Goal: Information Seeking & Learning: Learn about a topic

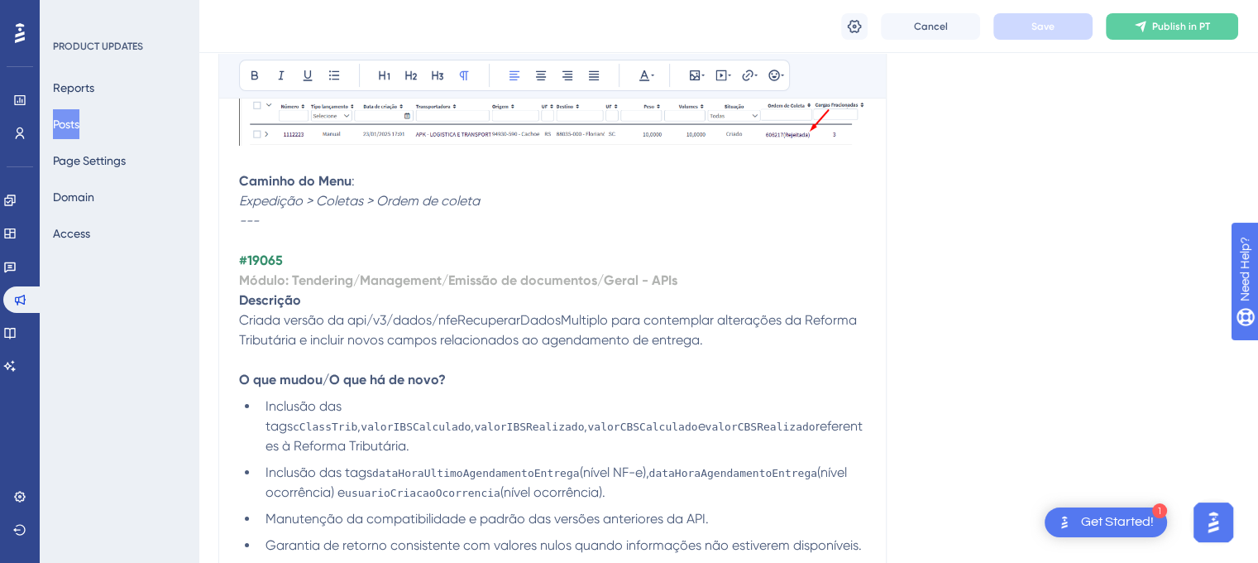
scroll to position [6504, 0]
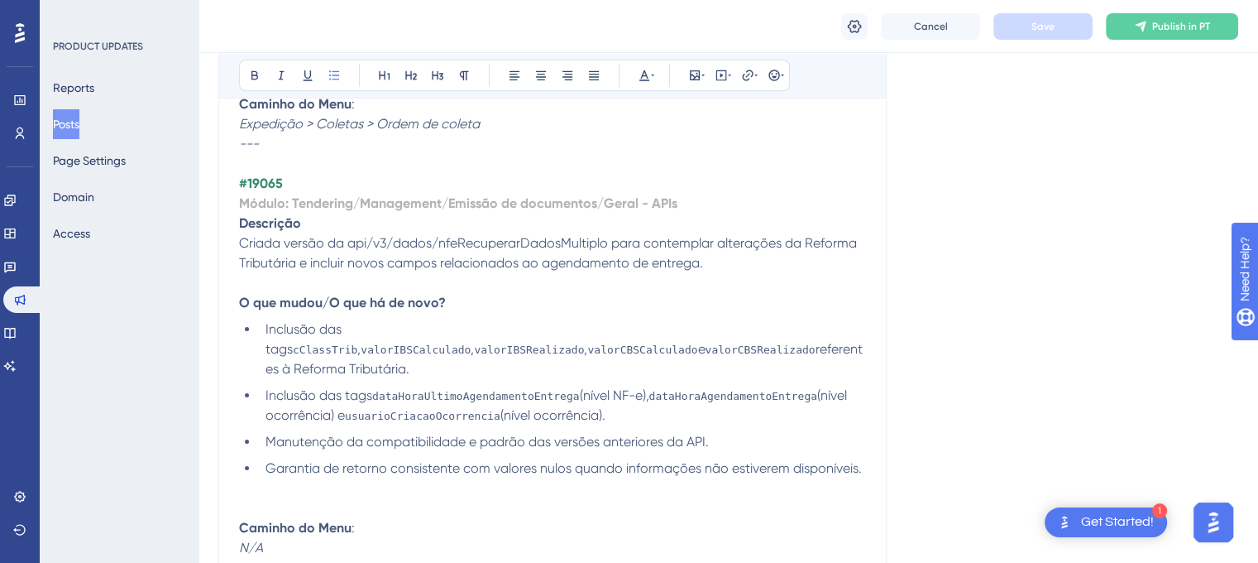
click at [718, 379] on li "Inclusão das tags cClassTrib , valorIBSCalculado , valorIBSRealizado , valorCBS…" at bounding box center [562, 349] width 607 height 60
click at [260, 191] on strong "#19065" at bounding box center [261, 183] width 44 height 16
copy strong "19065"
click at [668, 271] on span "Criada versão da api/v3/dados/nfeRecuperarDadosMultiplo para contemplar alteraç…" at bounding box center [549, 253] width 621 height 36
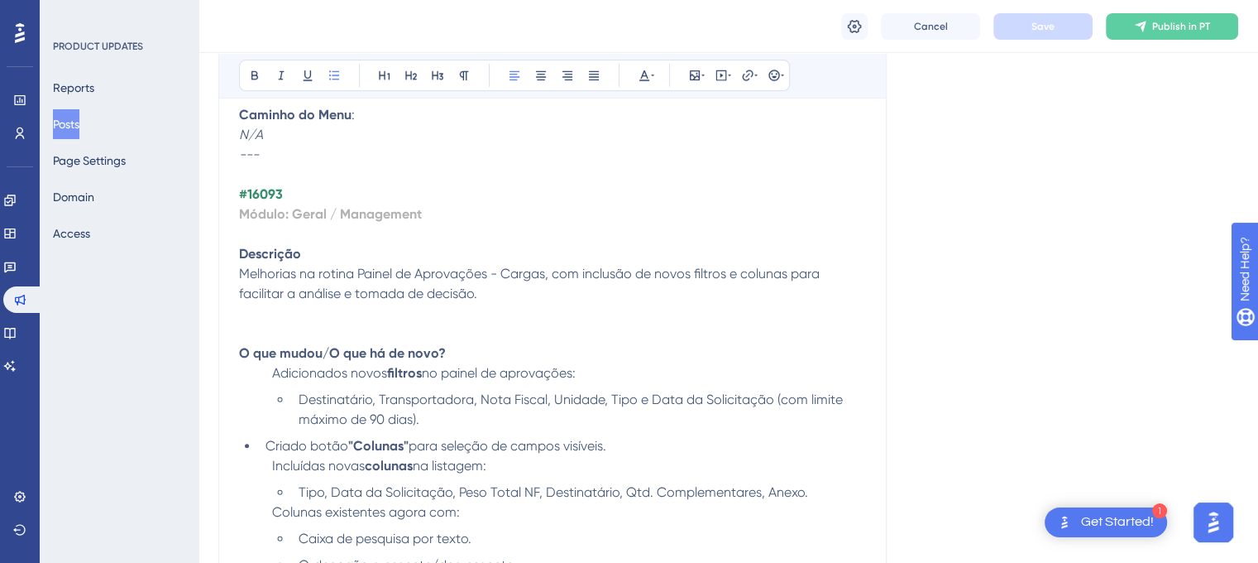
scroll to position [6944, 0]
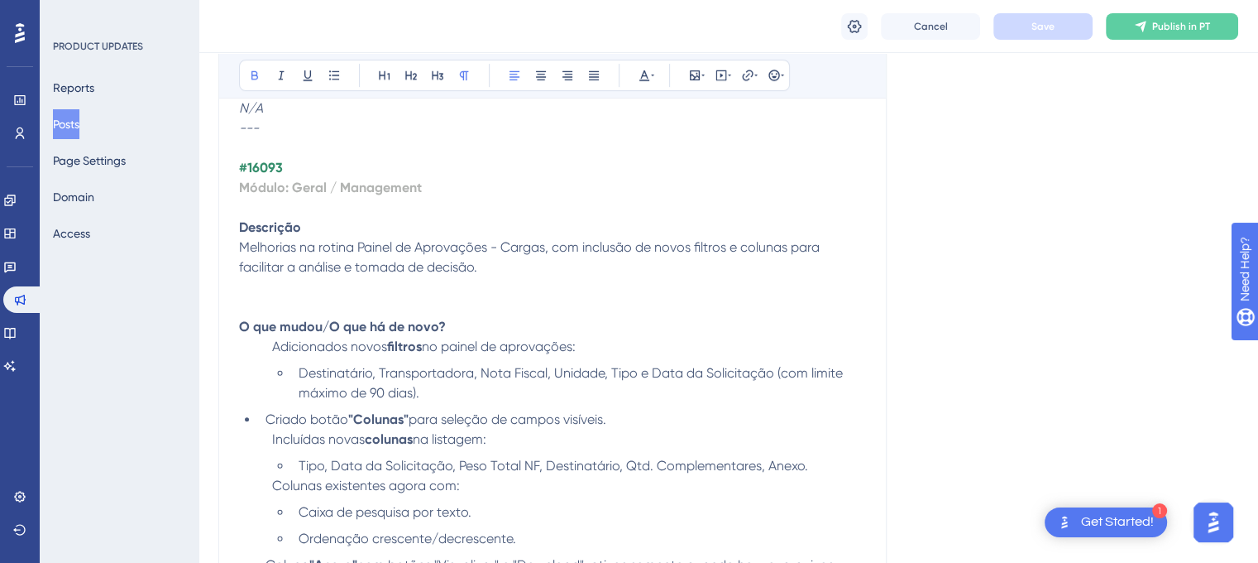
click at [254, 175] on strong "#16093" at bounding box center [261, 168] width 44 height 16
copy strong "16093"
click at [578, 297] on p "Melhorias na rotina Painel de Aprovações - Cargas, com inclusão de novos filtro…" at bounding box center [552, 267] width 627 height 60
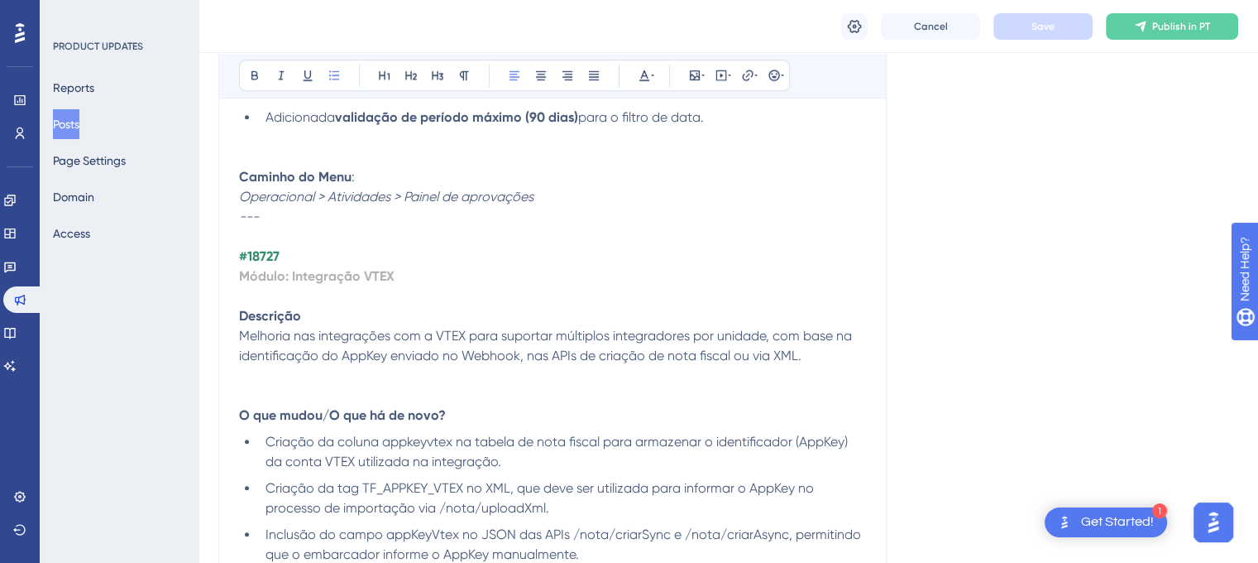
scroll to position [7444, 0]
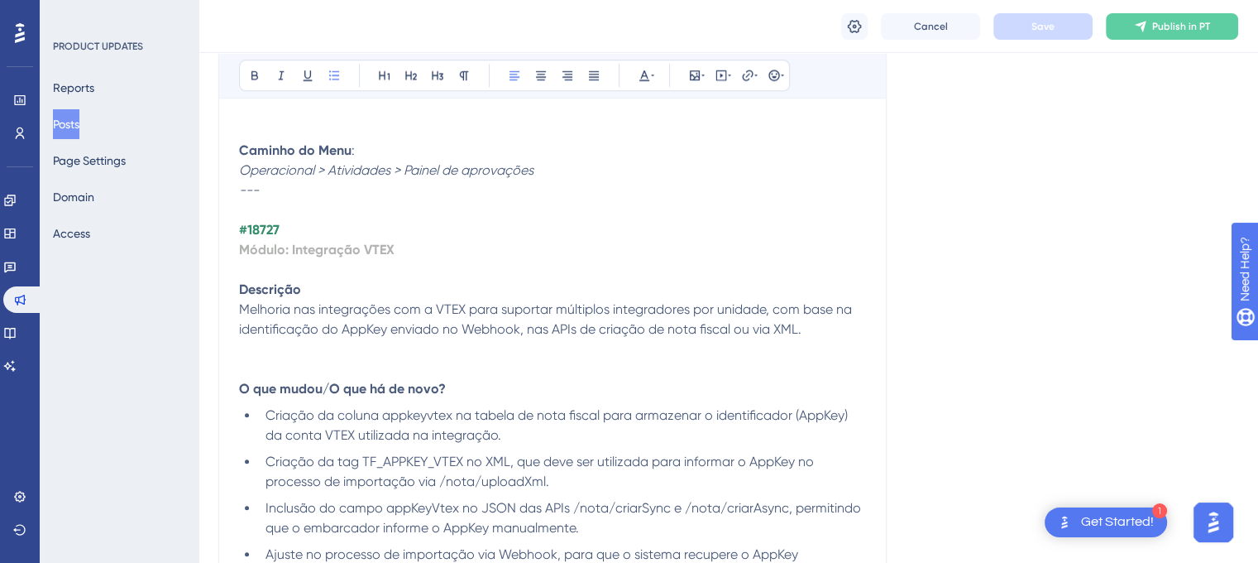
click at [267, 237] on strong "#18727" at bounding box center [259, 230] width 41 height 16
copy strong "18727"
click at [559, 337] on span "Melhoria nas integrações com a VTEX para suportar múltiplos integradores por un…" at bounding box center [547, 319] width 616 height 36
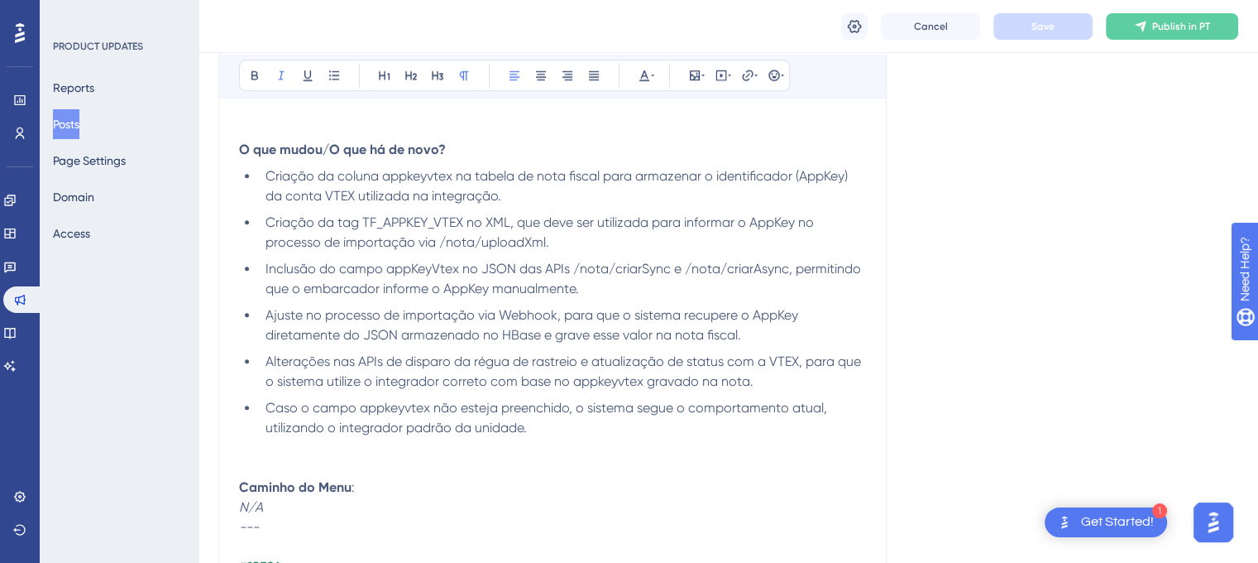
scroll to position [7703, 0]
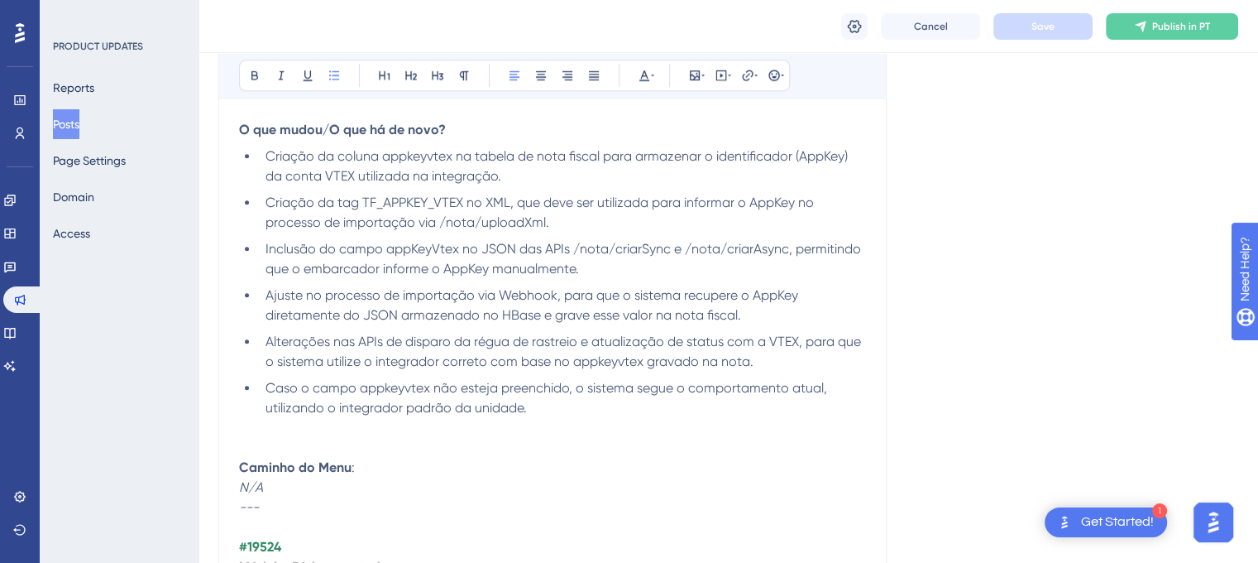
click at [695, 323] on span "Ajuste no processo de importação via Webhook, para que o sistema recupere o App…" at bounding box center [534, 305] width 536 height 36
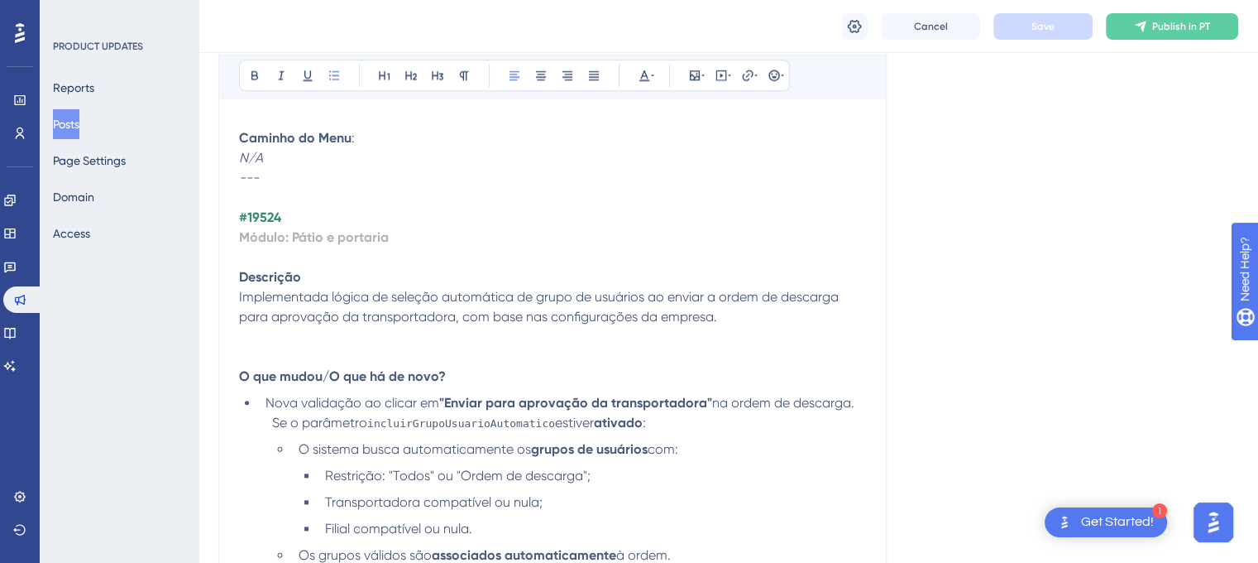
scroll to position [8059, 0]
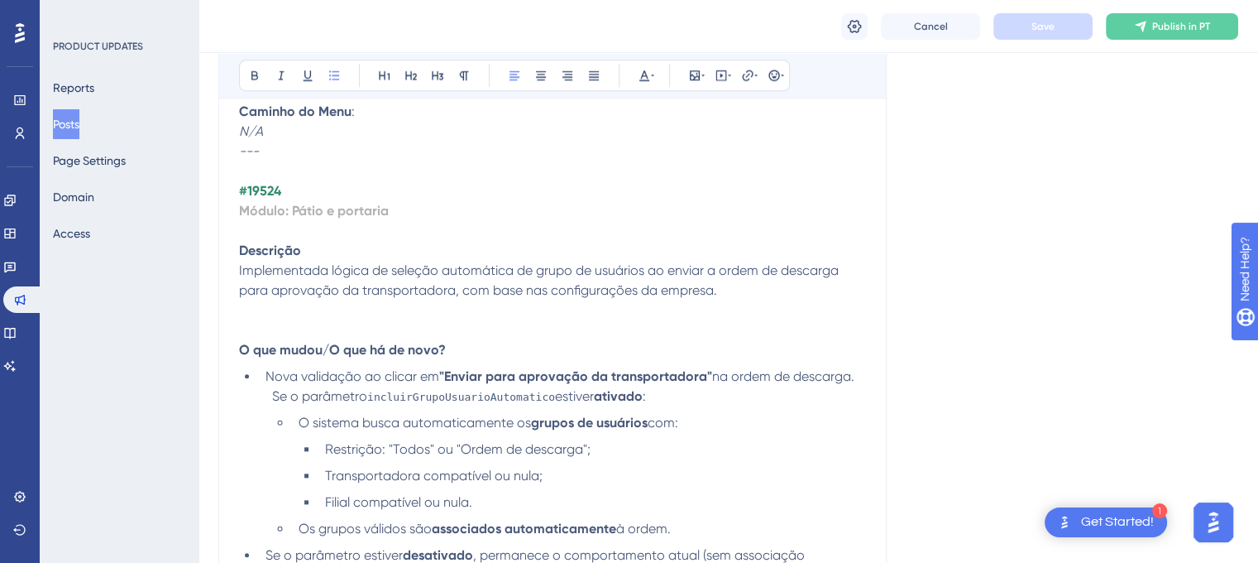
click at [256, 199] on strong "#19524" at bounding box center [260, 191] width 42 height 16
copy strong "19524"
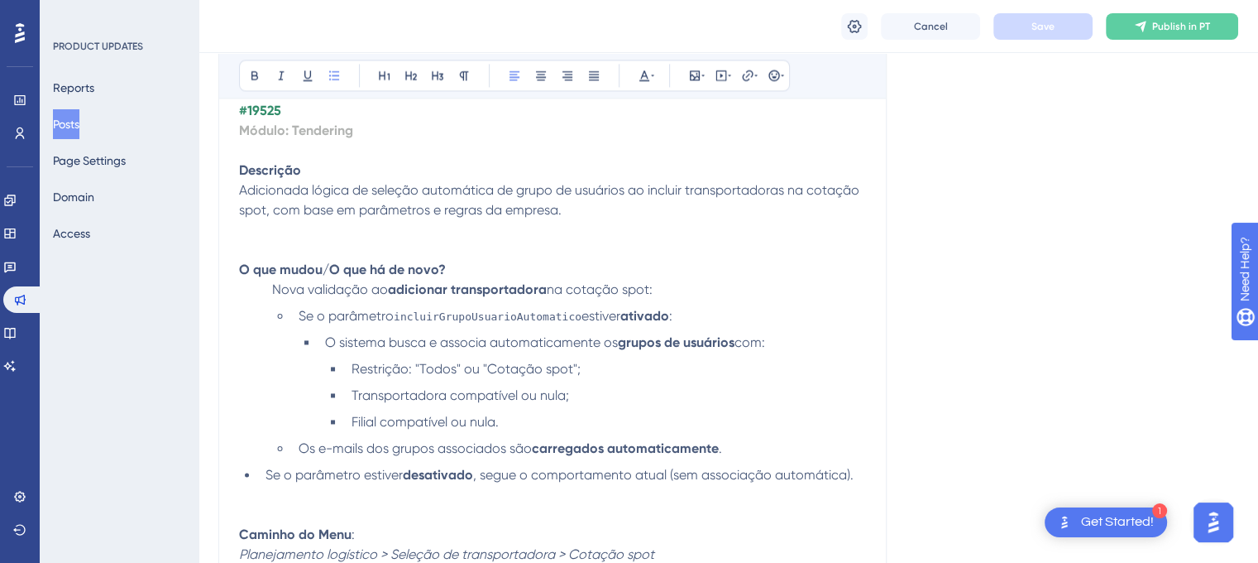
scroll to position [8682, 0]
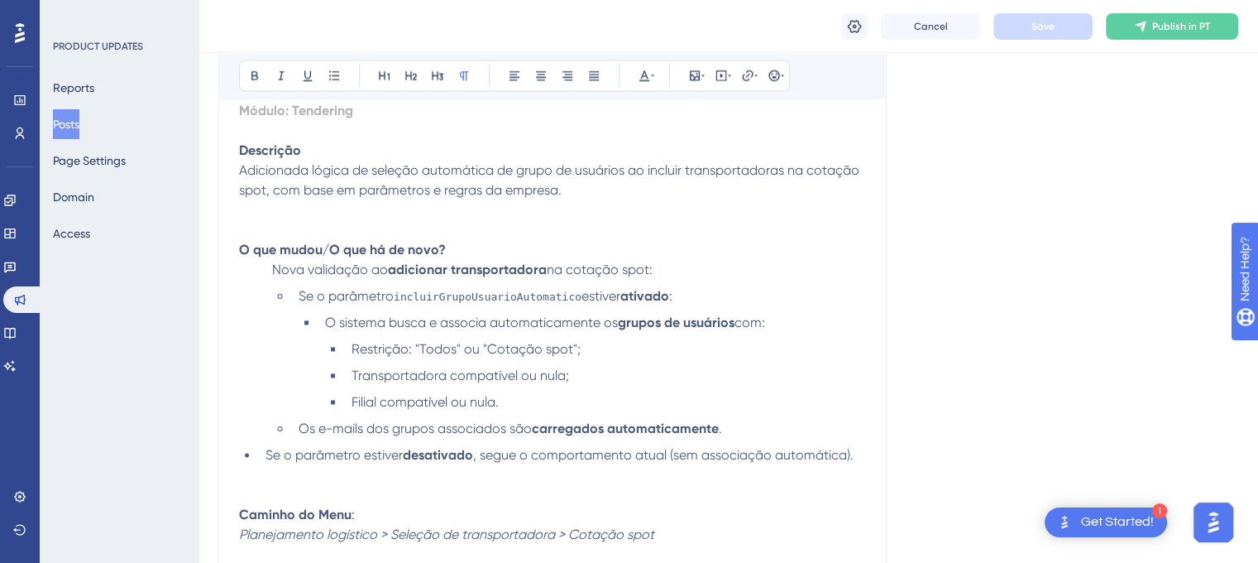
click at [252, 98] on strong "#19525" at bounding box center [260, 91] width 42 height 16
copy strong "19525"
click at [527, 198] on span "Adicionada lógica de seleção automática de grupo de usuários ao incluir transpo…" at bounding box center [551, 180] width 624 height 36
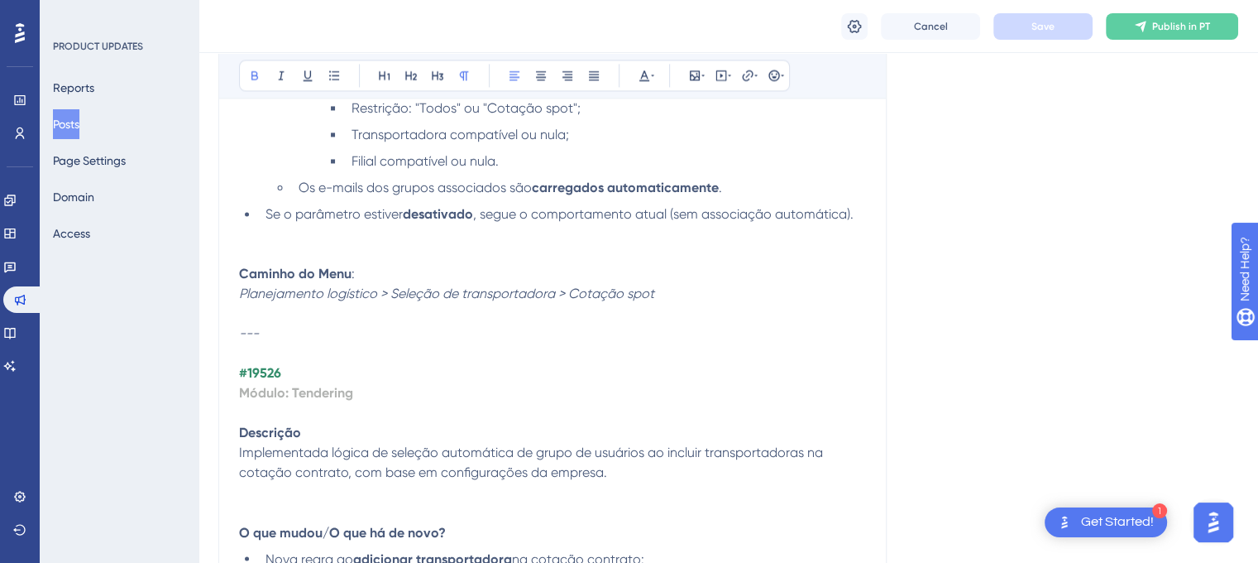
scroll to position [9045, 0]
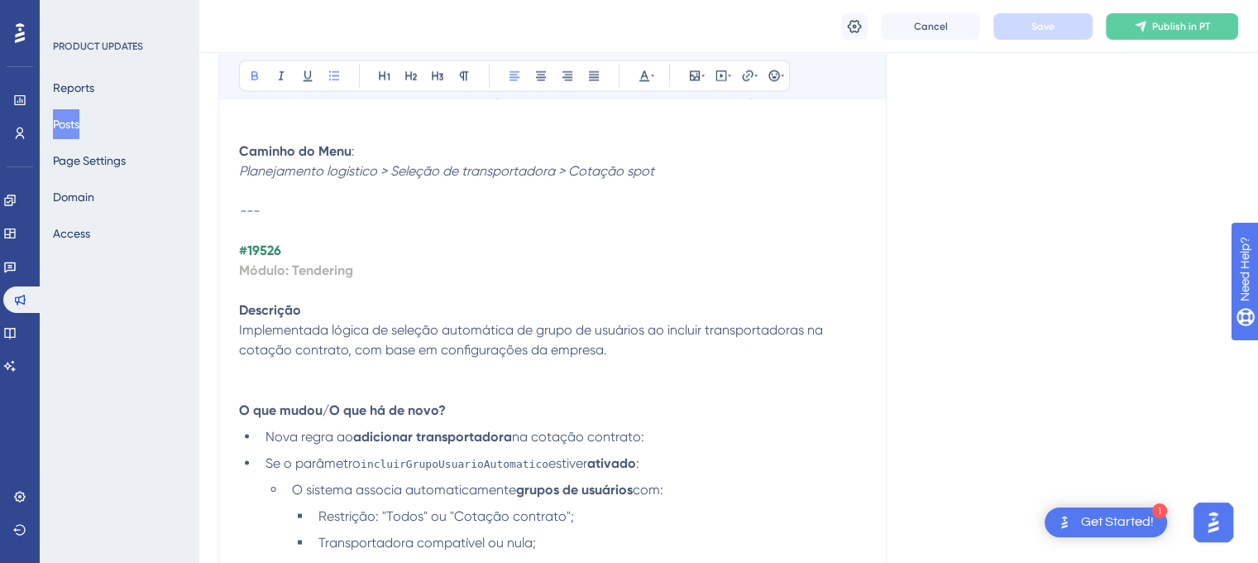
click at [252, 218] on em "---" at bounding box center [249, 211] width 20 height 16
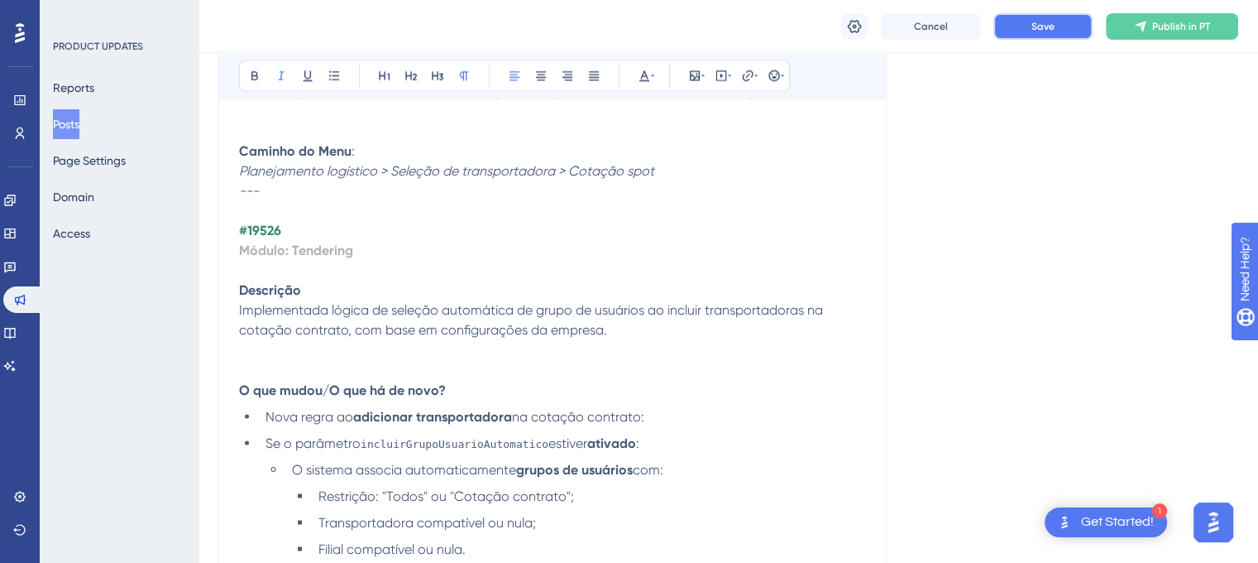
click at [1006, 22] on button "Save" at bounding box center [1043, 26] width 99 height 26
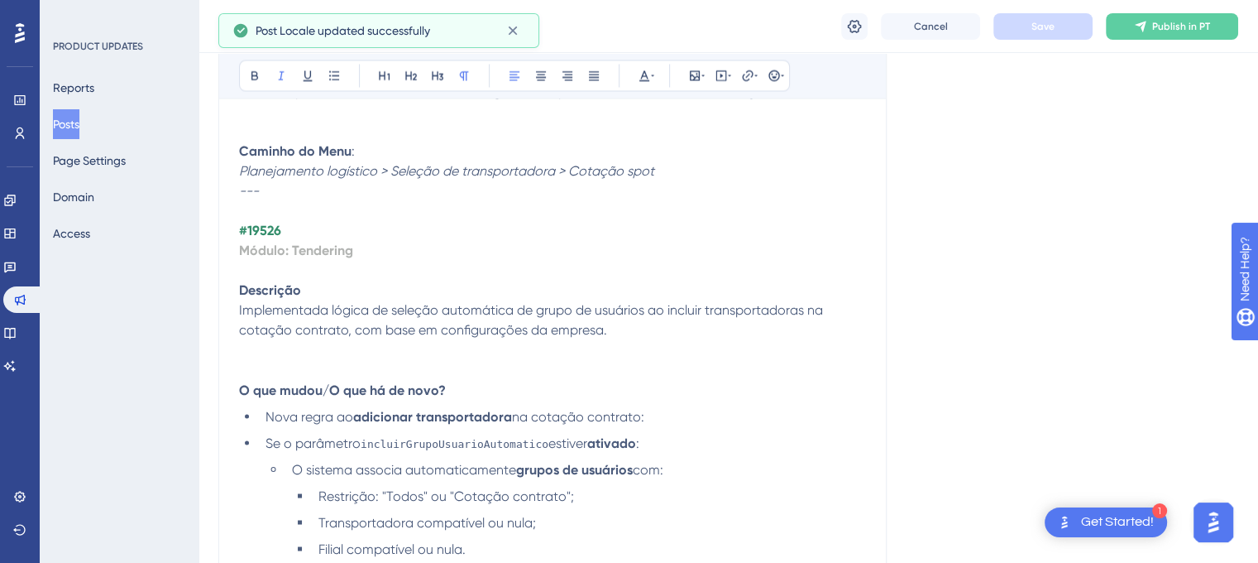
click at [271, 238] on strong "#19526" at bounding box center [260, 231] width 42 height 16
copy strong "19526"
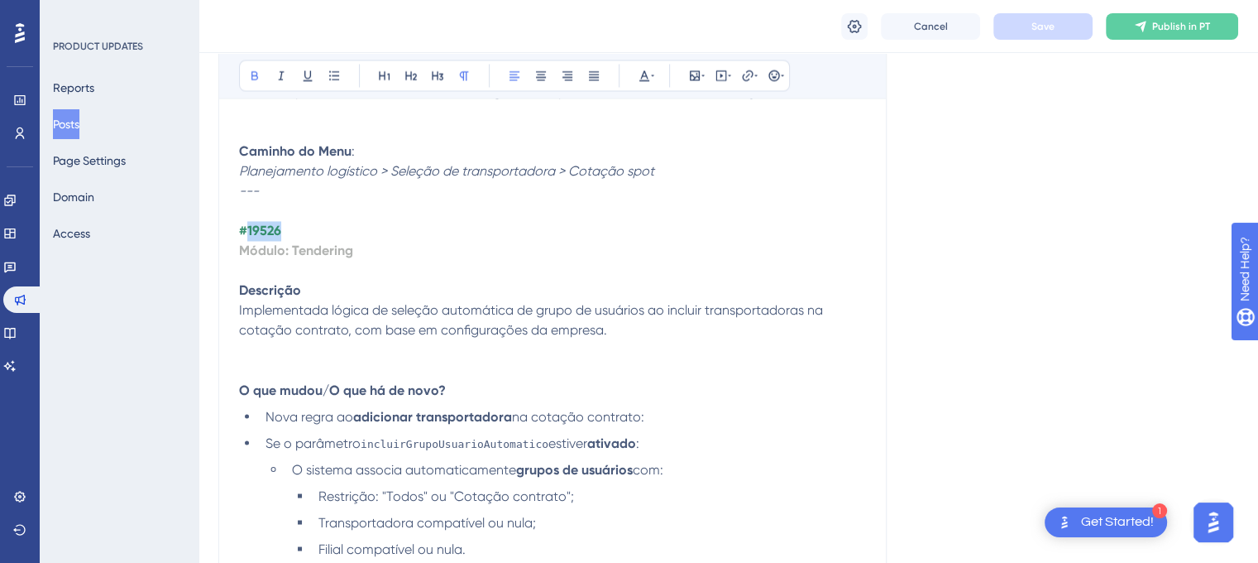
click at [506, 280] on p "#19526 Módulo: Tendering" at bounding box center [552, 251] width 627 height 60
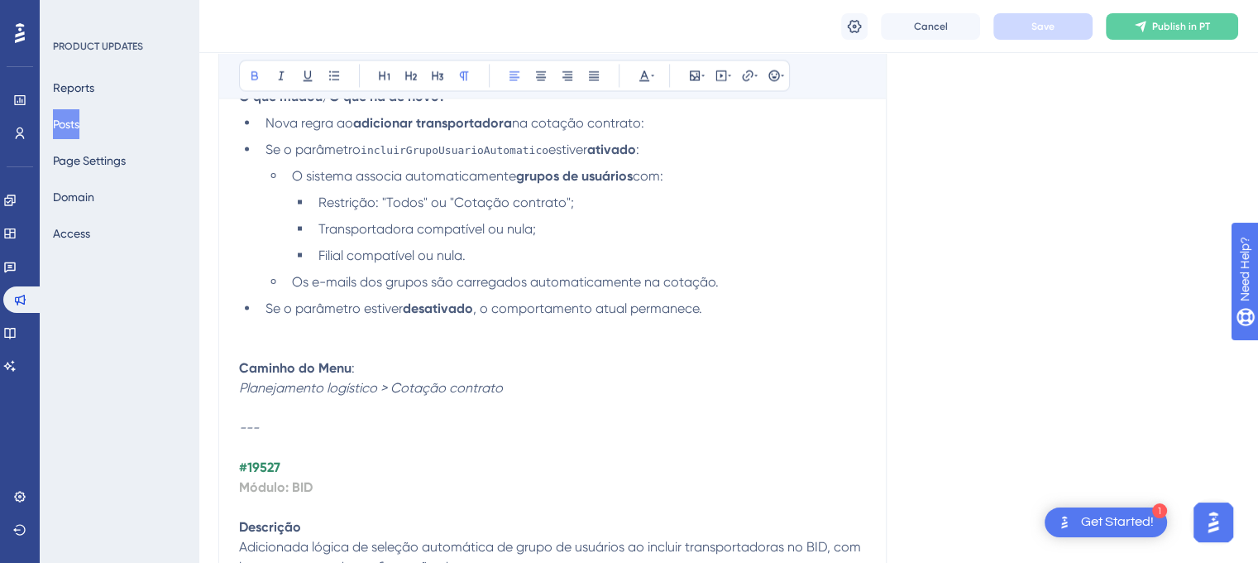
scroll to position [9359, 0]
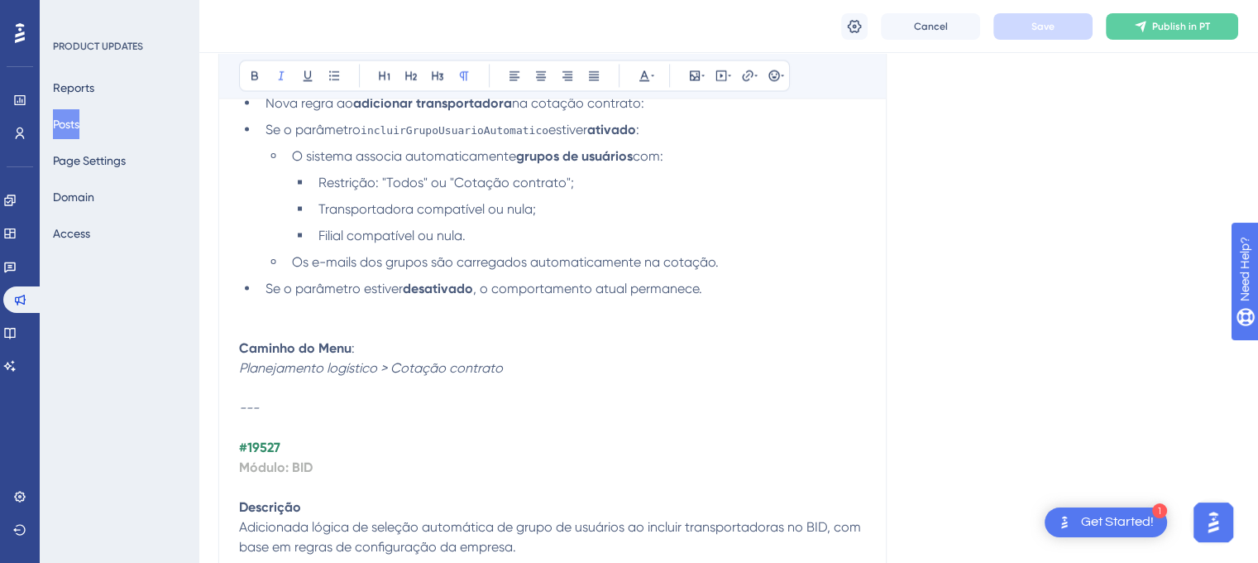
click at [270, 397] on p at bounding box center [552, 387] width 627 height 20
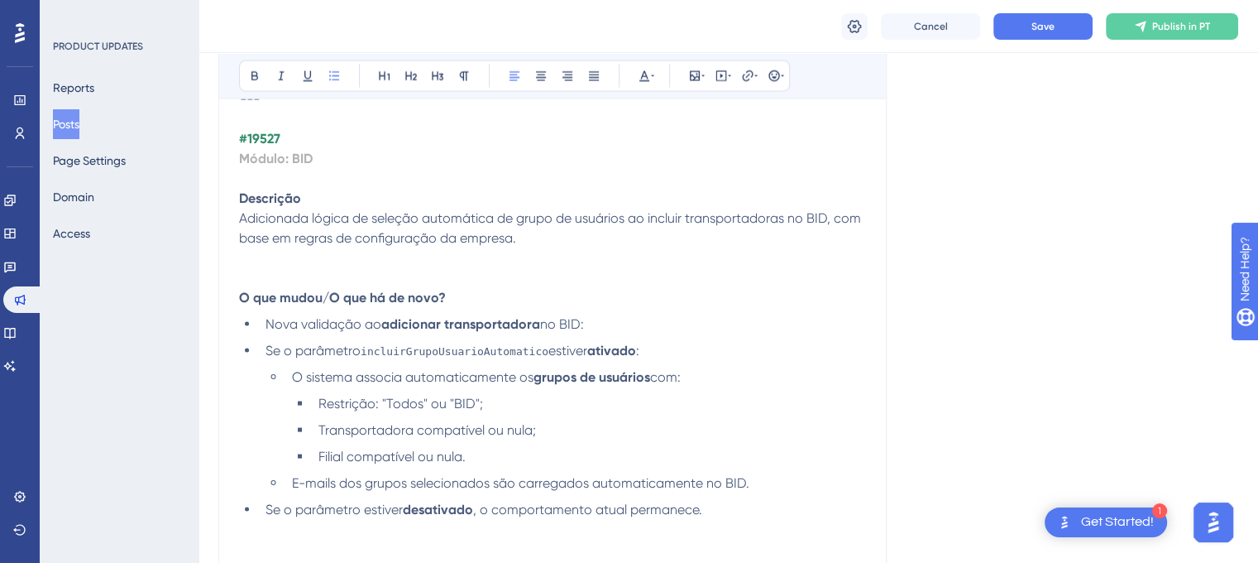
scroll to position [9674, 0]
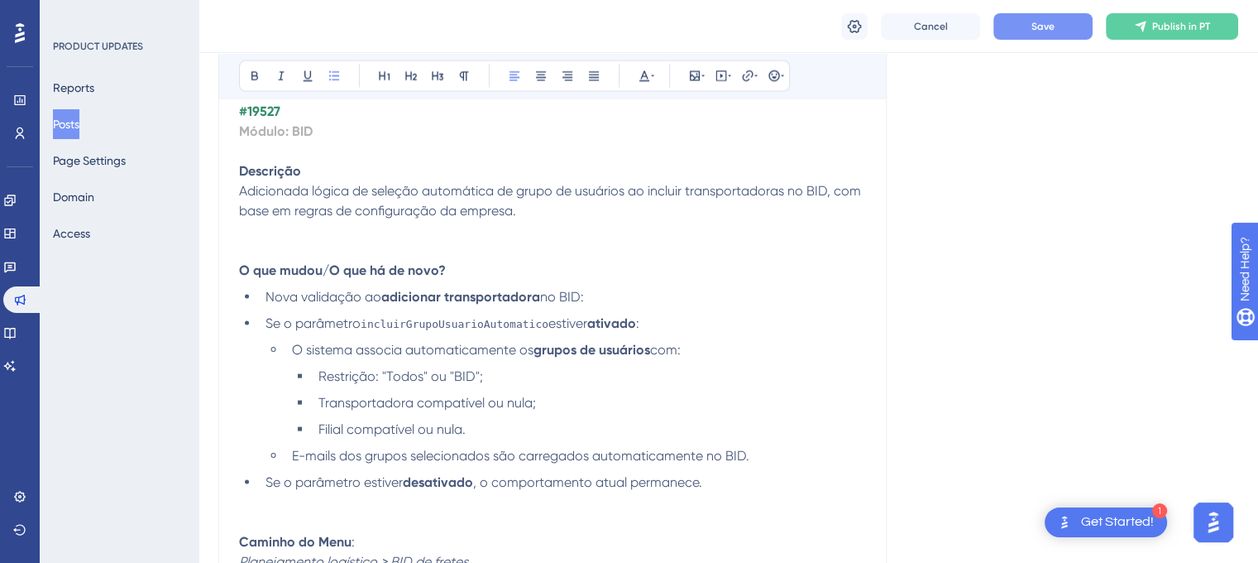
click at [1072, 29] on button "Save" at bounding box center [1043, 26] width 99 height 26
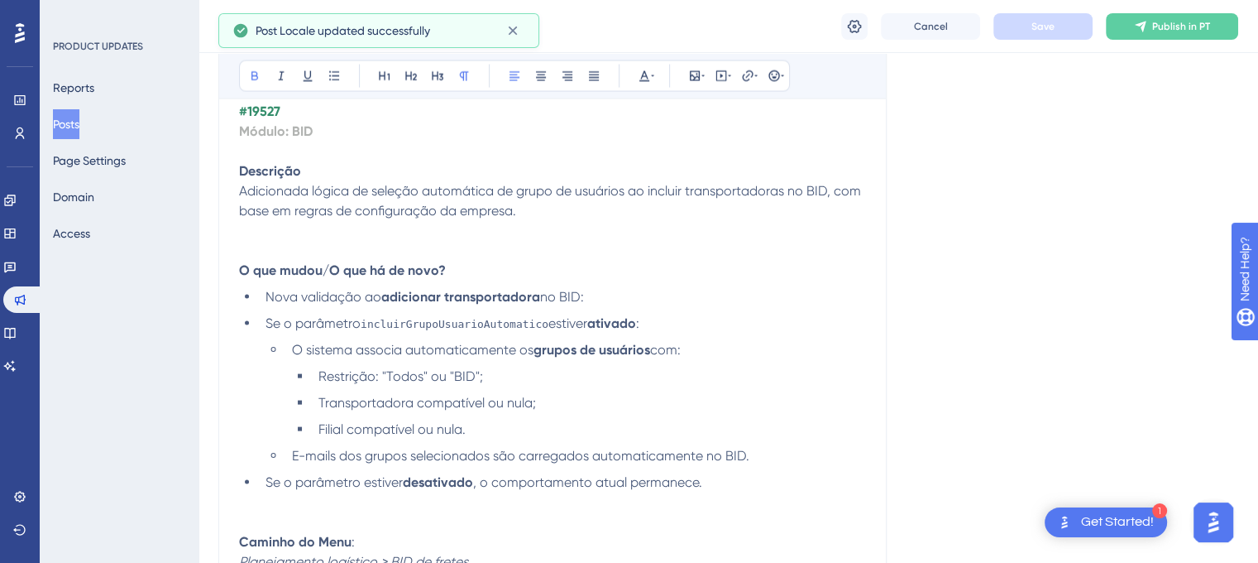
click at [275, 119] on strong "#19527" at bounding box center [259, 111] width 41 height 16
copy p "19527"
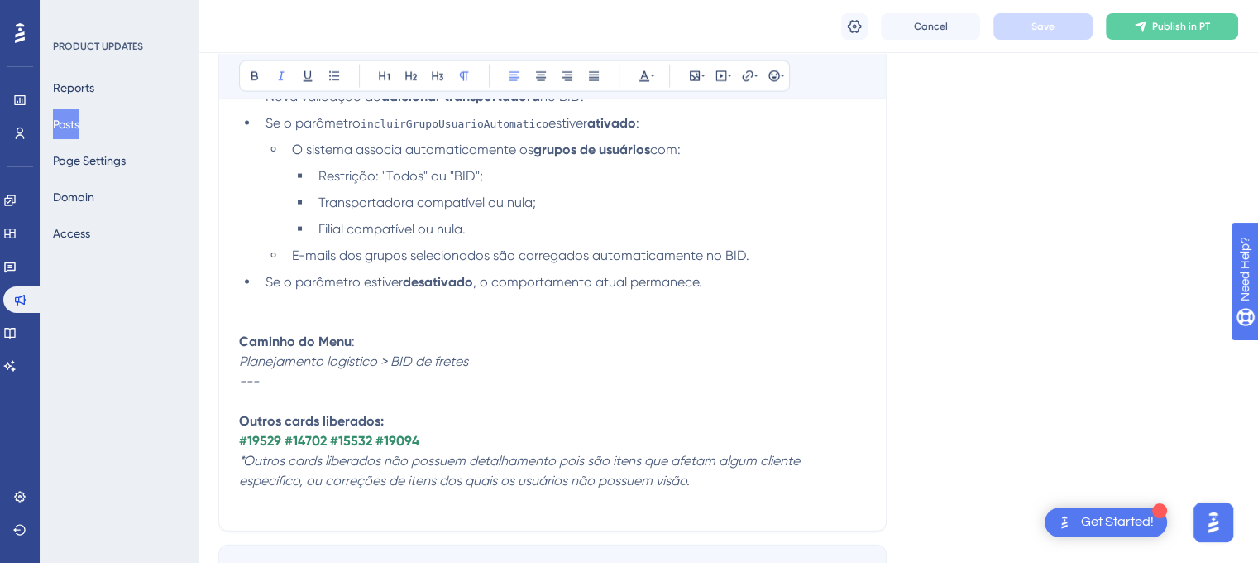
scroll to position [9894, 0]
